Goal: Task Accomplishment & Management: Manage account settings

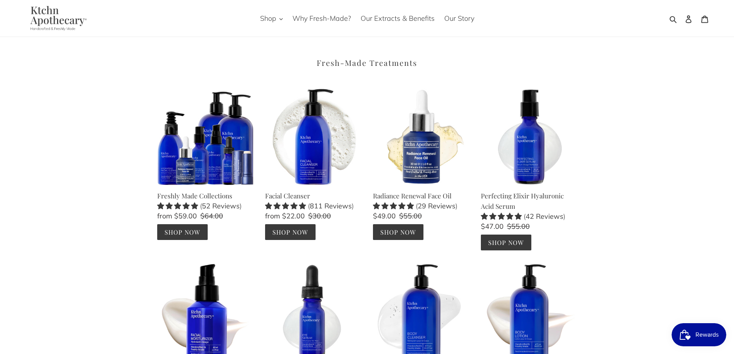
click at [710, 335] on span "Rewards" at bounding box center [707, 335] width 23 height 12
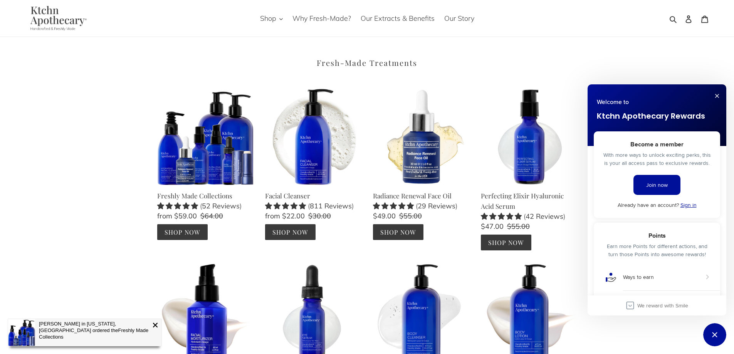
click at [685, 205] on link "Sign in" at bounding box center [689, 205] width 16 height 8
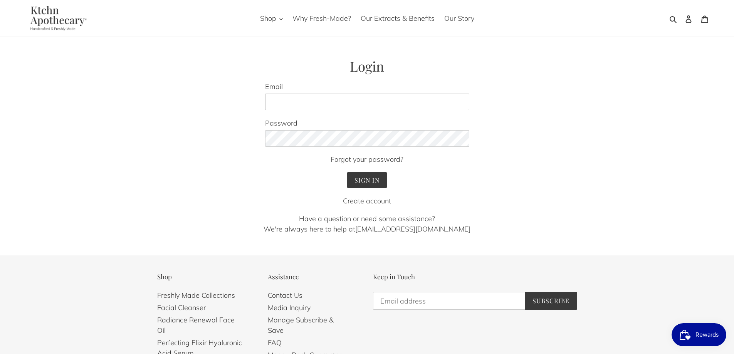
click at [356, 98] on input "Email" at bounding box center [367, 102] width 204 height 17
click at [351, 176] on input "Sign In" at bounding box center [367, 180] width 40 height 16
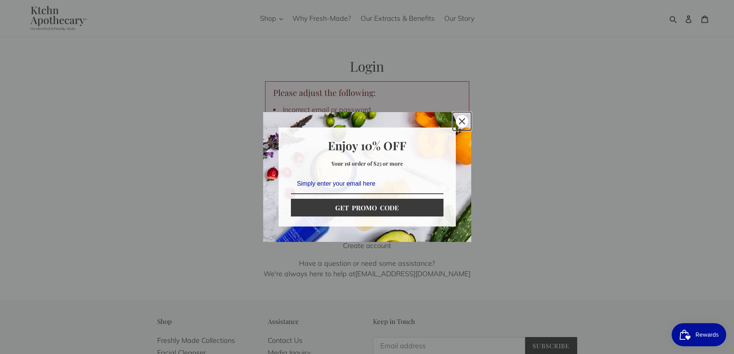
click at [460, 120] on icon "close icon" at bounding box center [462, 121] width 6 height 6
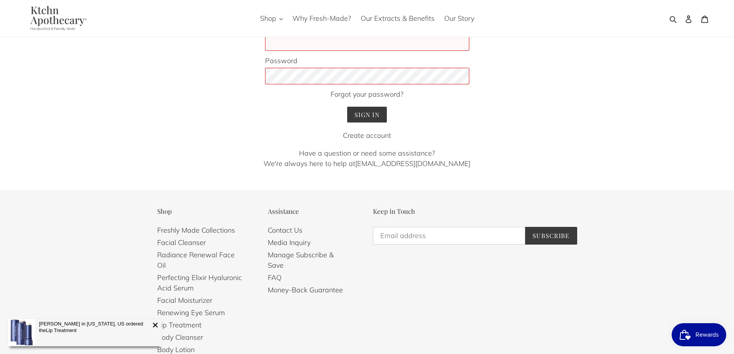
scroll to position [116, 0]
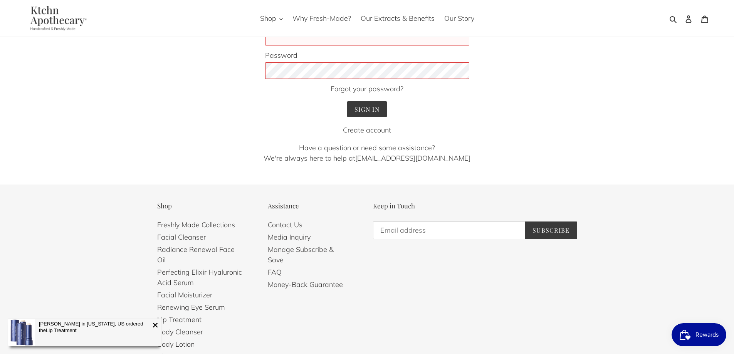
click at [699, 332] on span "Rewards" at bounding box center [707, 335] width 23 height 12
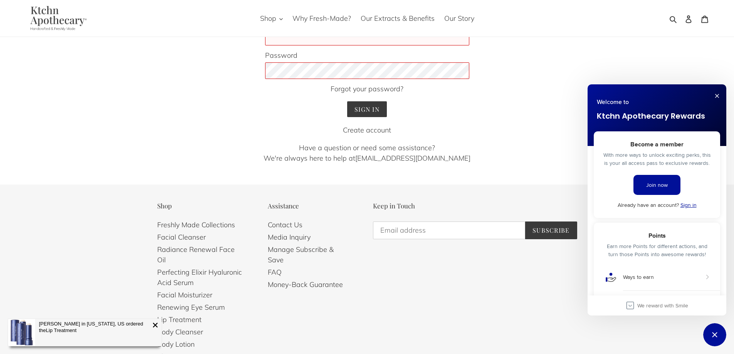
scroll to position [0, 0]
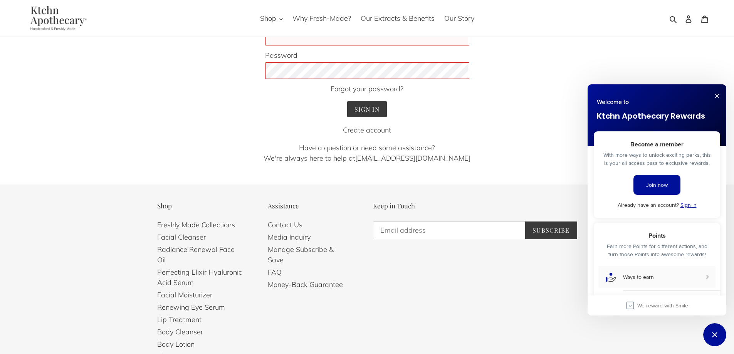
click at [642, 279] on div "Ways to earn" at bounding box center [638, 277] width 31 height 7
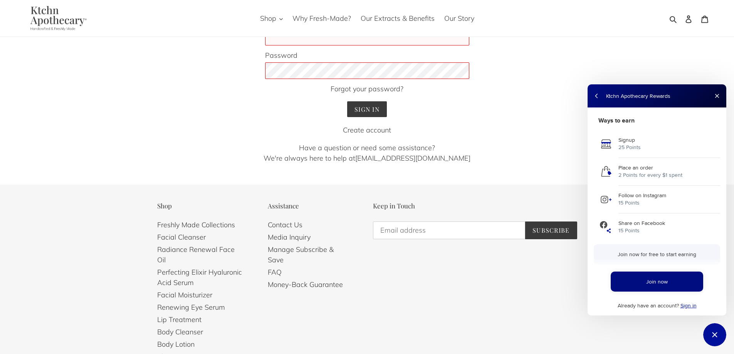
click at [657, 284] on link "Join now" at bounding box center [657, 282] width 92 height 20
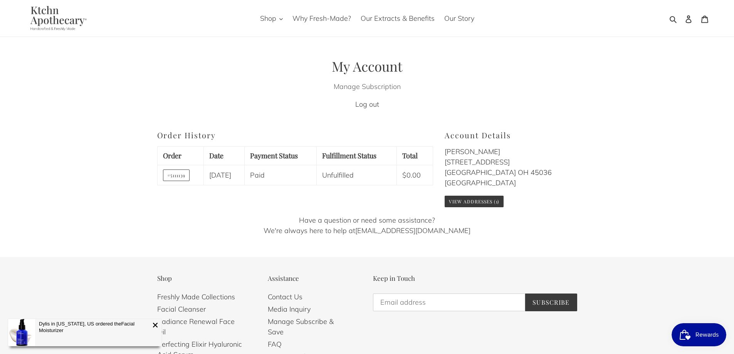
click at [382, 86] on link "Manage Subscription" at bounding box center [367, 86] width 67 height 9
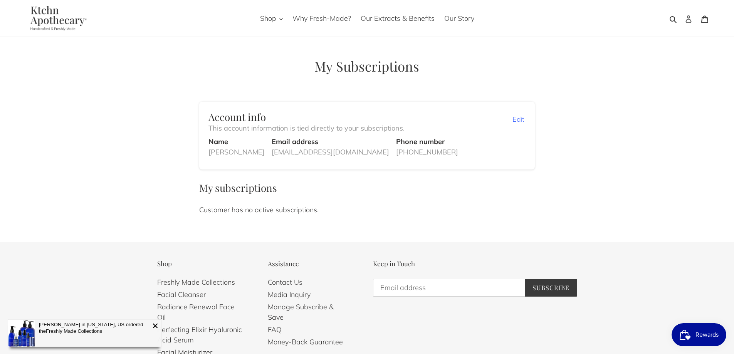
click at [689, 19] on icon at bounding box center [689, 19] width 6 height 8
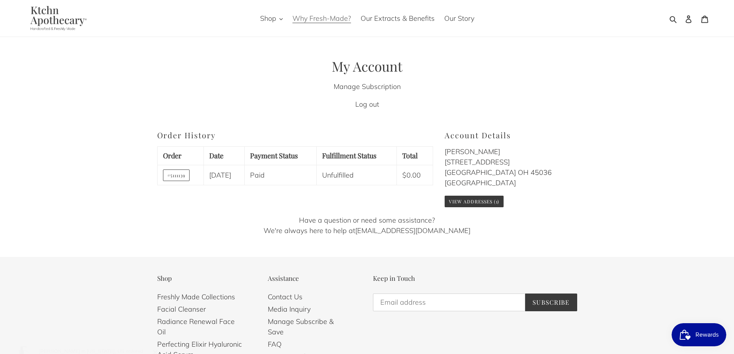
click at [313, 17] on span "Why Fresh-Made?" at bounding box center [321, 18] width 59 height 9
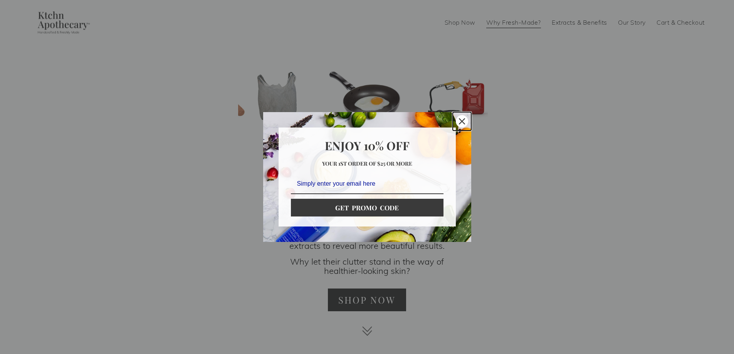
click at [462, 121] on icon "close icon" at bounding box center [462, 121] width 6 height 6
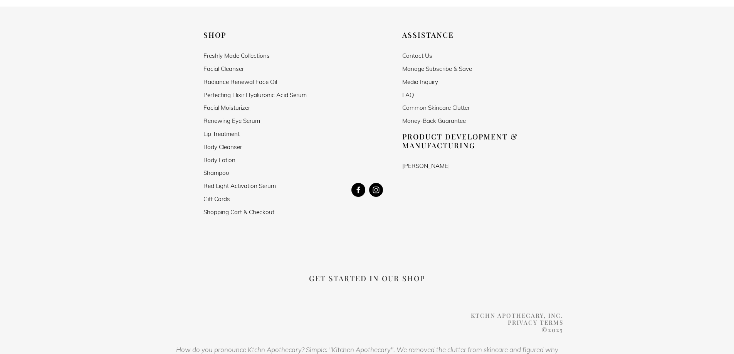
scroll to position [958, 0]
